Goal: Use online tool/utility: Utilize a website feature to perform a specific function

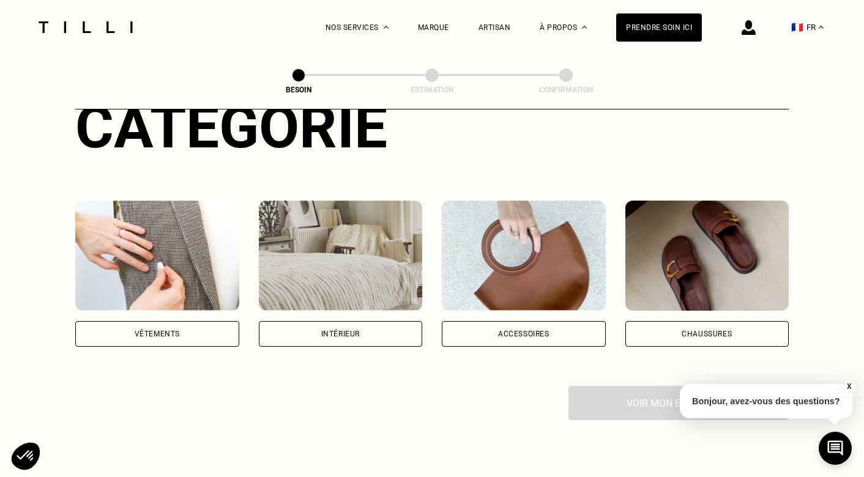
scroll to position [147, 0]
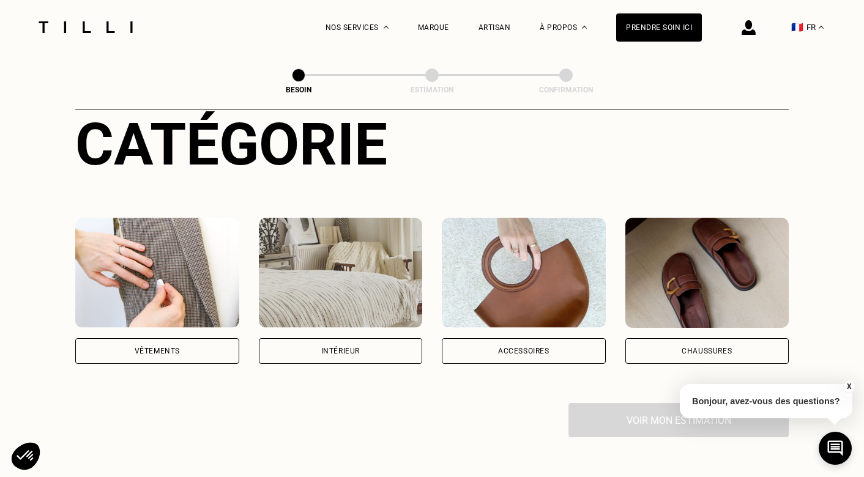
click at [346, 282] on img at bounding box center [341, 273] width 164 height 110
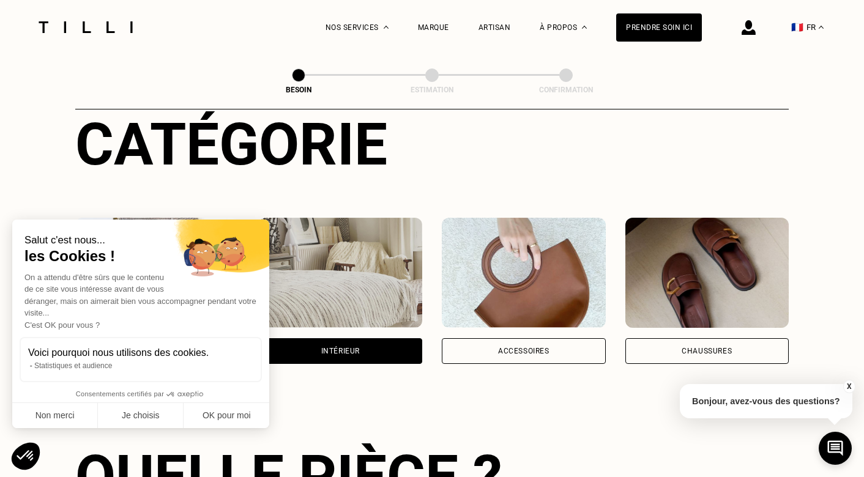
scroll to position [398, 0]
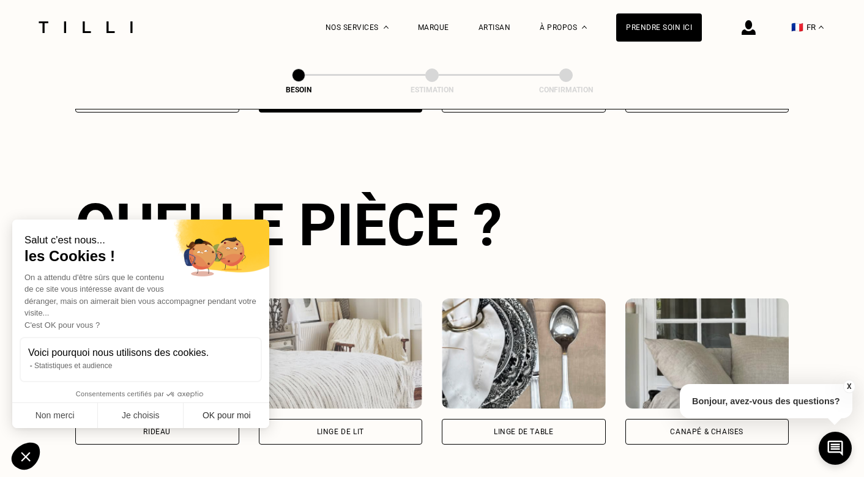
click at [224, 418] on button "OK pour moi" at bounding box center [227, 416] width 86 height 26
checkbox input "true"
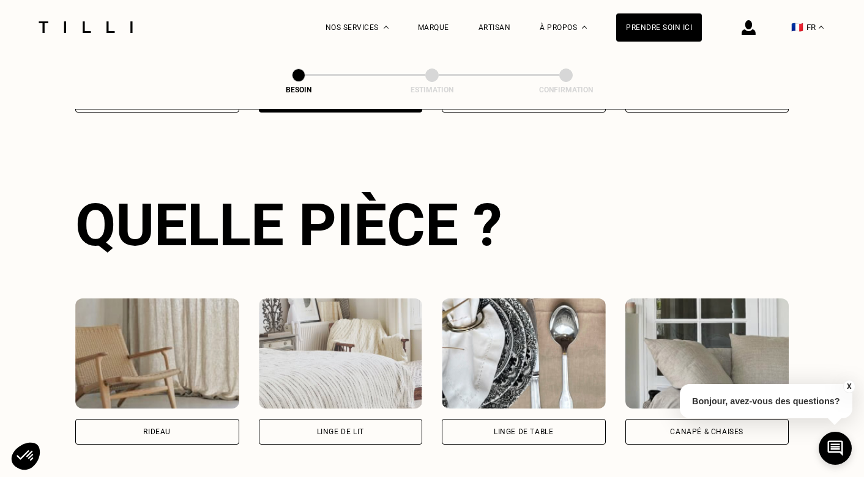
click at [168, 353] on img at bounding box center [157, 354] width 164 height 110
select select "FR"
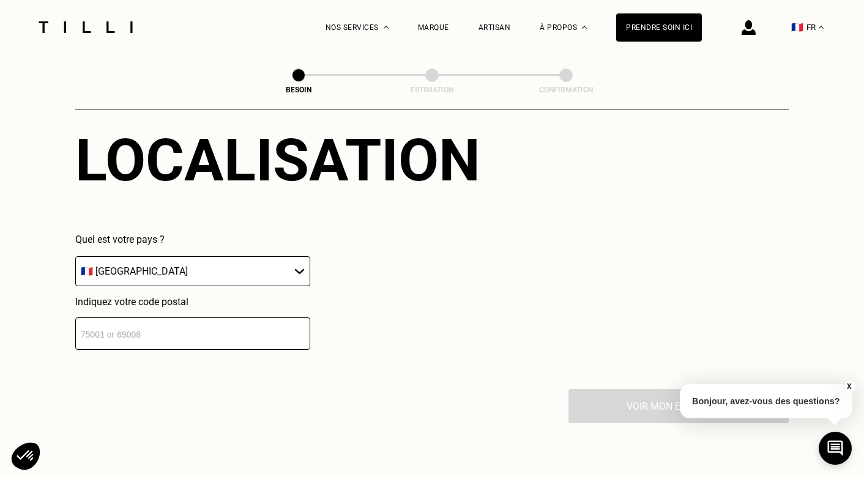
scroll to position [796, 0]
click at [202, 322] on input "number" at bounding box center [192, 333] width 235 height 32
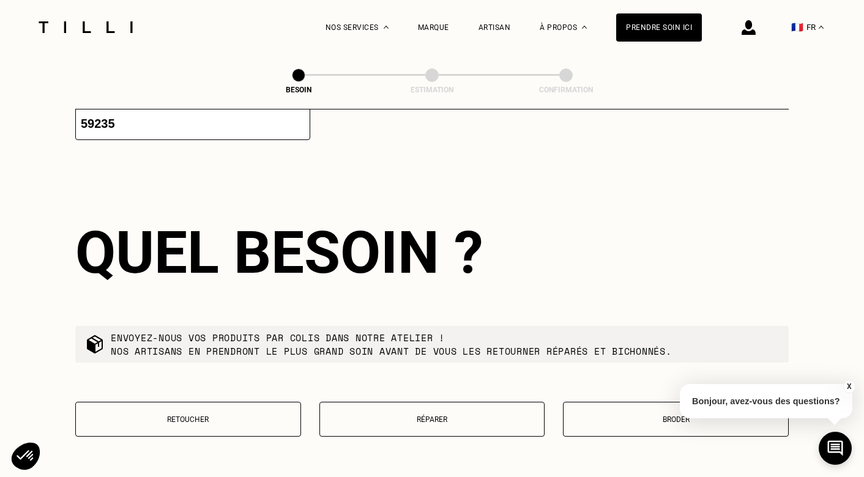
scroll to position [1037, 0]
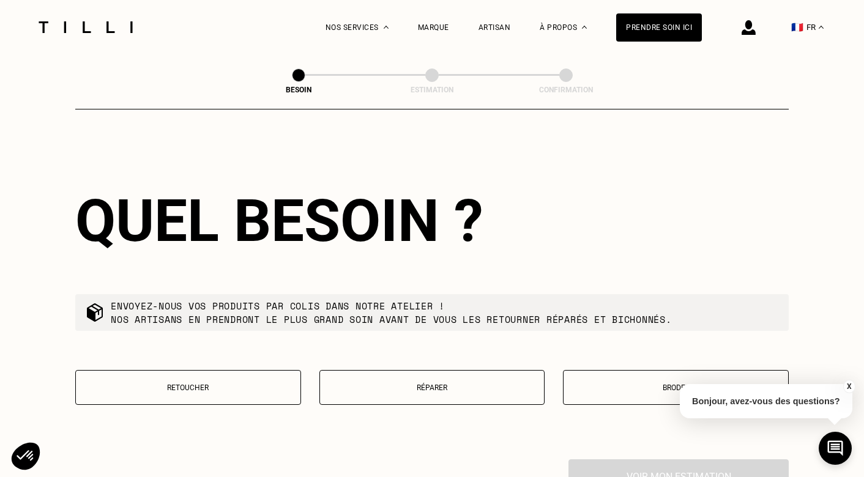
type input "59235"
click at [209, 370] on button "Retoucher" at bounding box center [188, 387] width 226 height 35
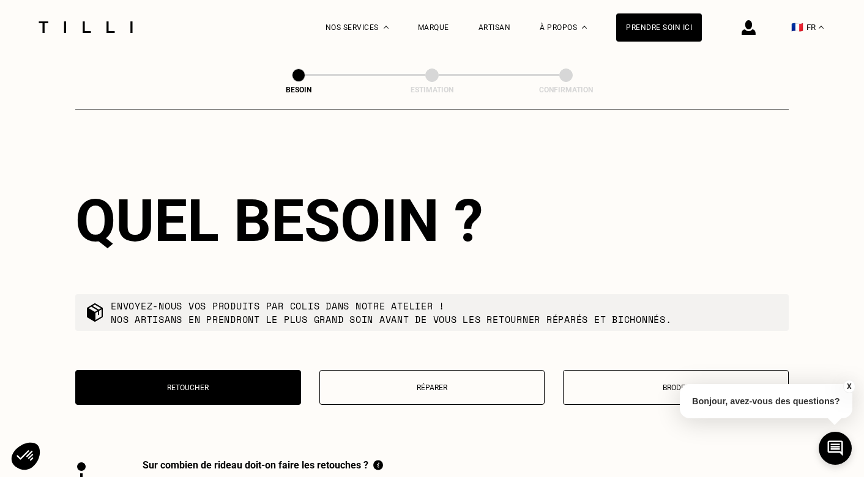
scroll to position [1349, 0]
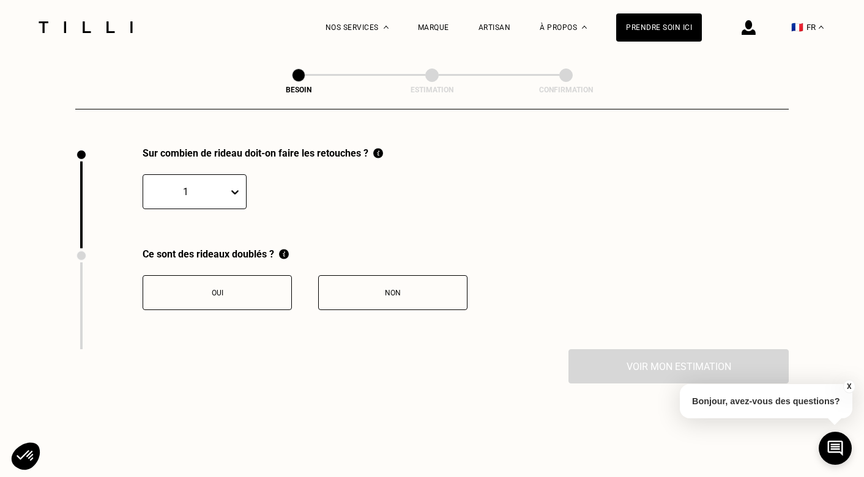
click at [234, 186] on icon at bounding box center [235, 192] width 12 height 12
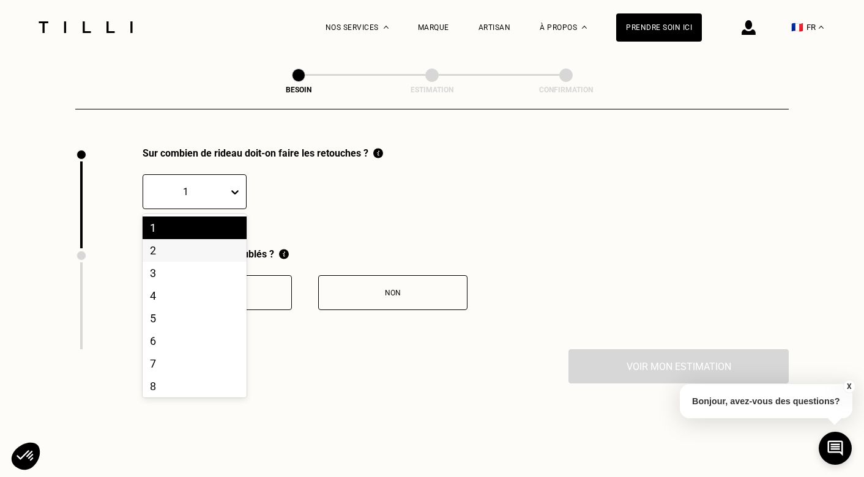
click at [201, 242] on div "2" at bounding box center [195, 250] width 104 height 23
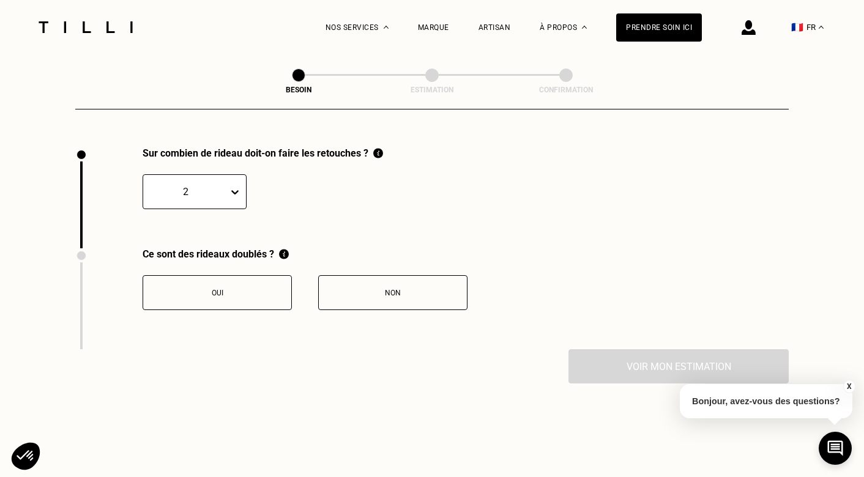
scroll to position [1402, 0]
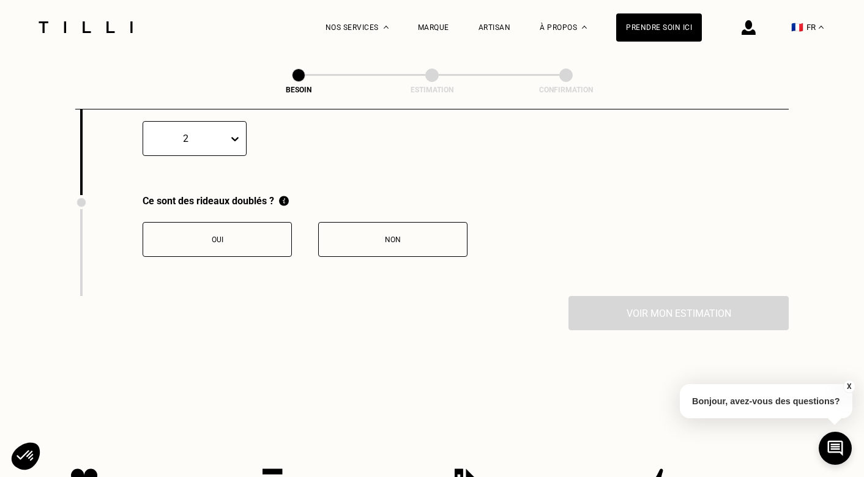
click at [220, 222] on button "Oui" at bounding box center [217, 239] width 149 height 35
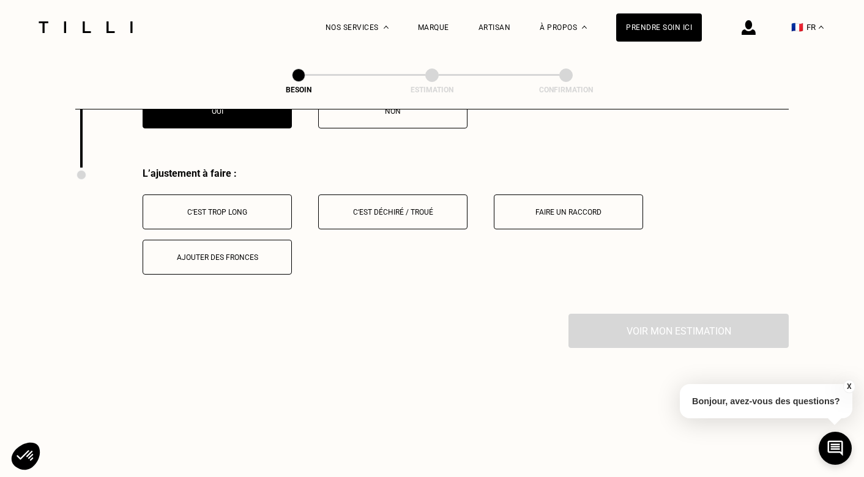
scroll to position [1551, 0]
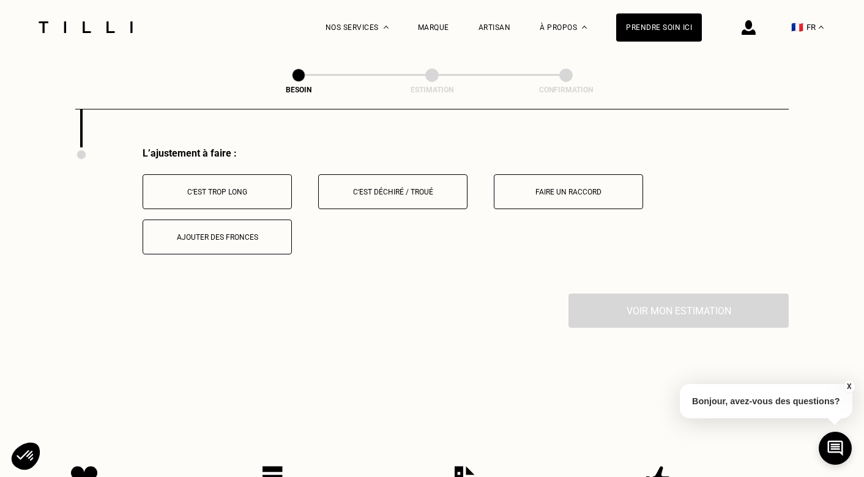
click at [247, 188] on div "C‘est trop long" at bounding box center [217, 192] width 136 height 9
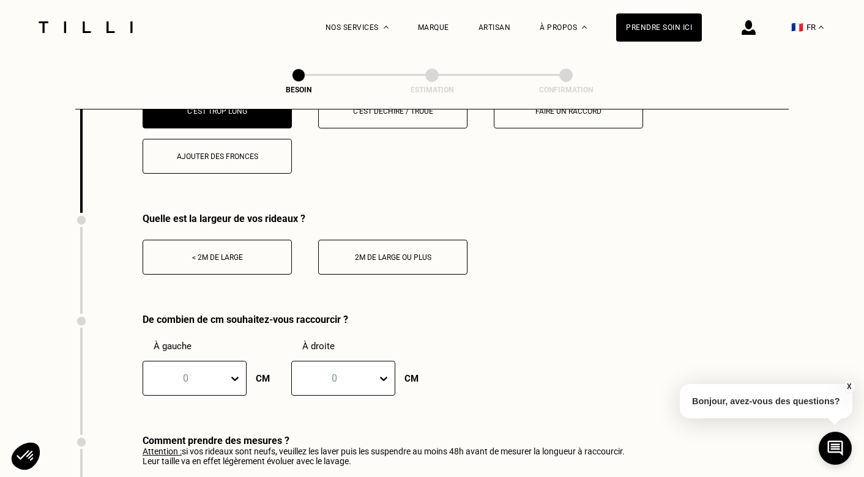
scroll to position [1632, 0]
click at [235, 253] on div "< 2m de large" at bounding box center [217, 257] width 136 height 9
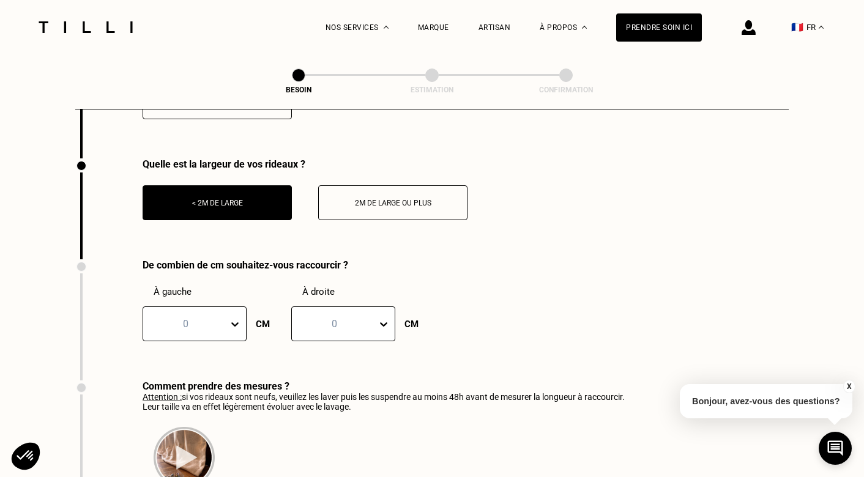
scroll to position [1696, 0]
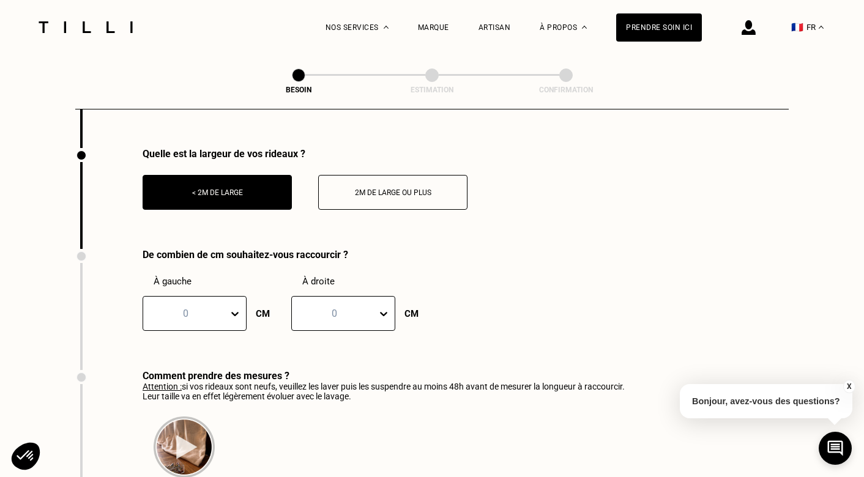
click at [233, 303] on div at bounding box center [237, 314] width 18 height 34
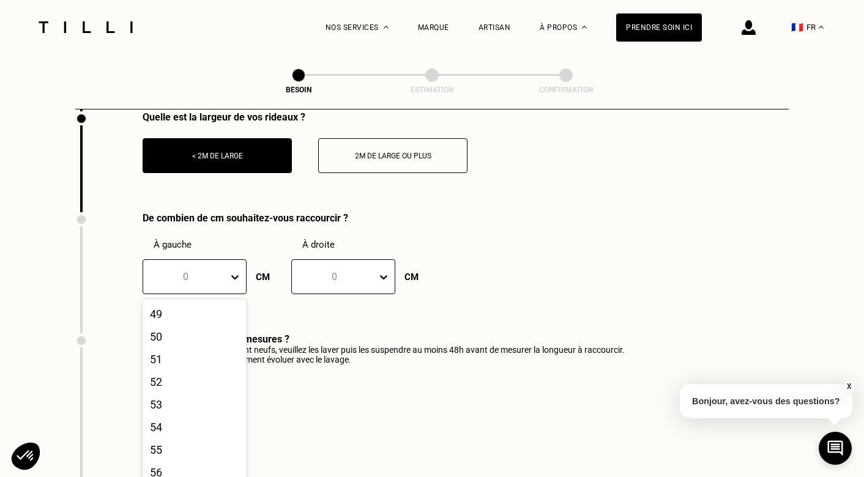
scroll to position [1109, 0]
click at [182, 325] on div "50" at bounding box center [195, 335] width 104 height 23
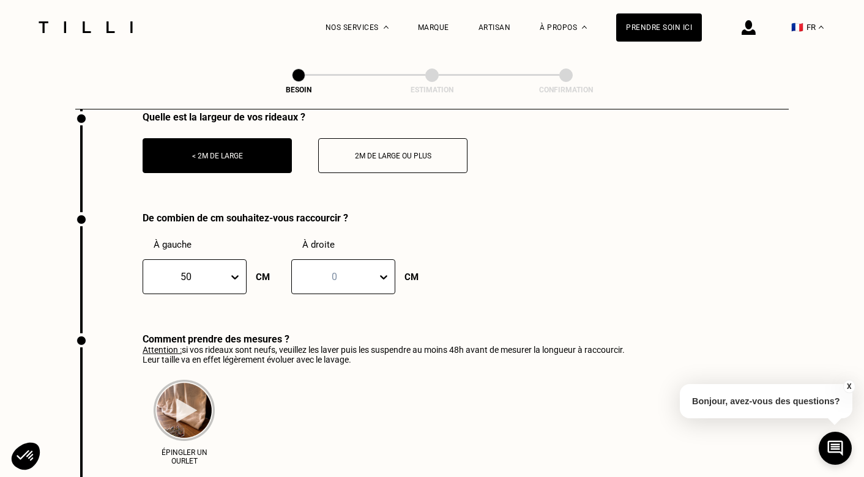
click at [379, 271] on icon at bounding box center [383, 277] width 12 height 12
click at [310, 310] on div "50" at bounding box center [343, 319] width 104 height 23
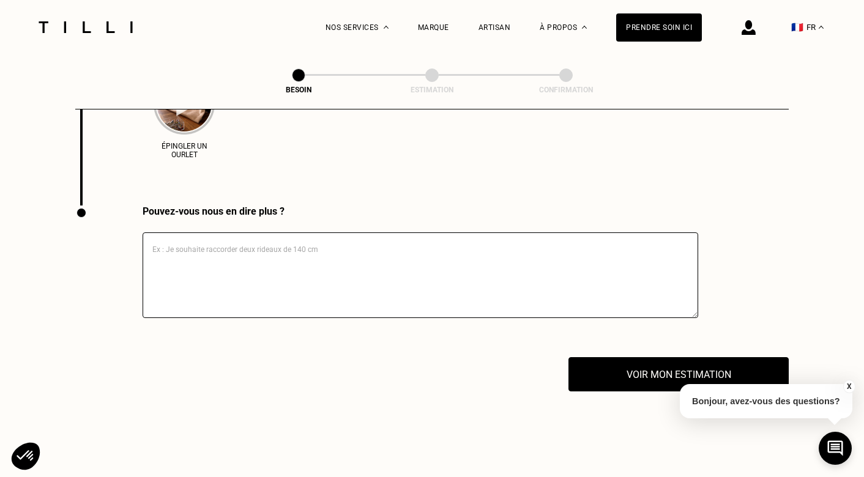
scroll to position [2040, 0]
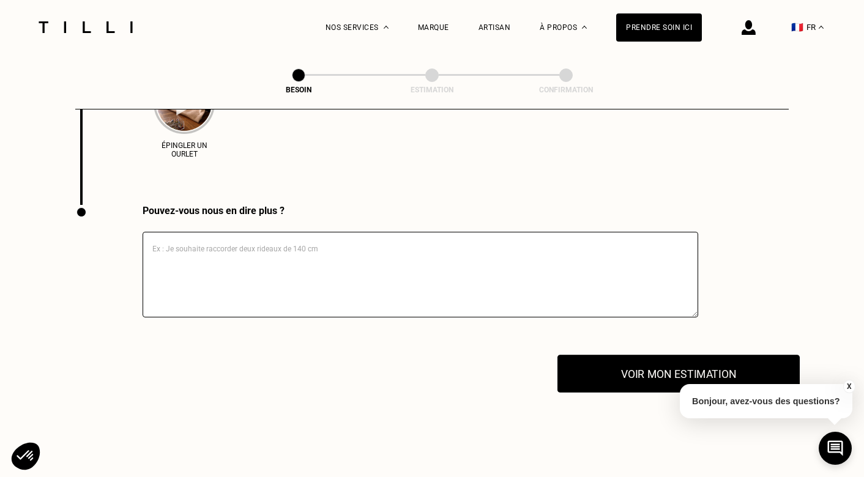
click at [642, 359] on button "Voir mon estimation" at bounding box center [678, 374] width 242 height 38
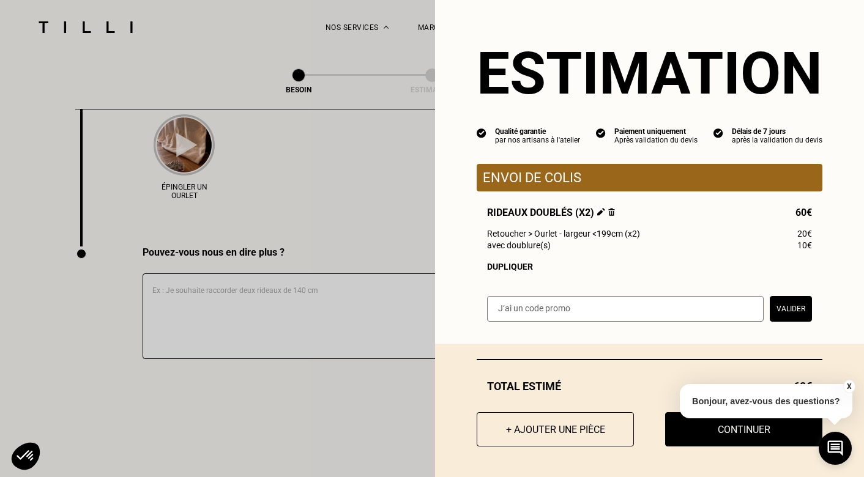
scroll to position [1995, 0]
